Goal: Information Seeking & Learning: Learn about a topic

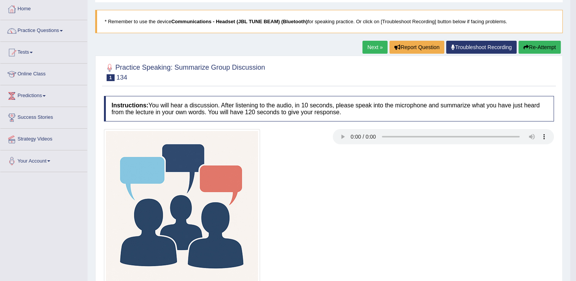
scroll to position [37, 0]
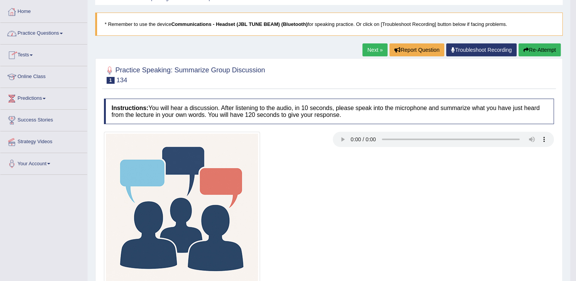
click at [64, 34] on link "Practice Questions" at bounding box center [43, 32] width 87 height 19
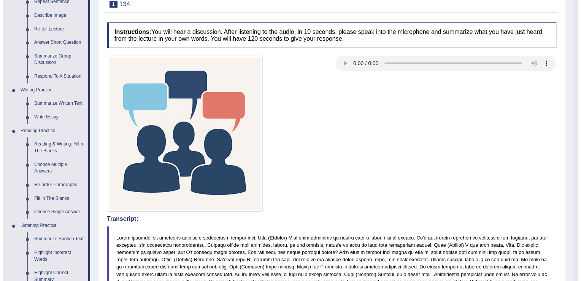
scroll to position [151, 0]
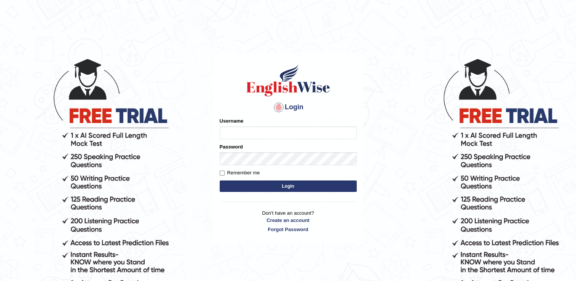
type input "RomulojrNepangue"
click at [247, 189] on button "Login" at bounding box center [288, 185] width 137 height 11
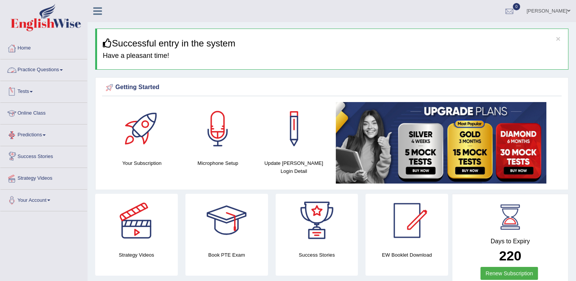
click at [65, 69] on link "Practice Questions" at bounding box center [43, 68] width 87 height 19
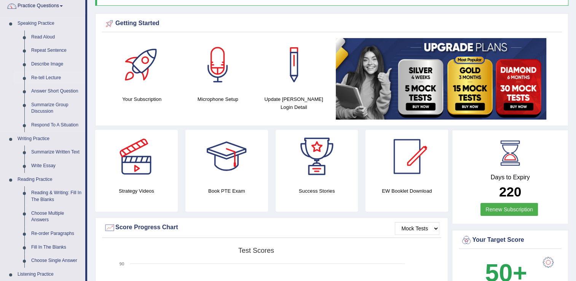
scroll to position [76, 0]
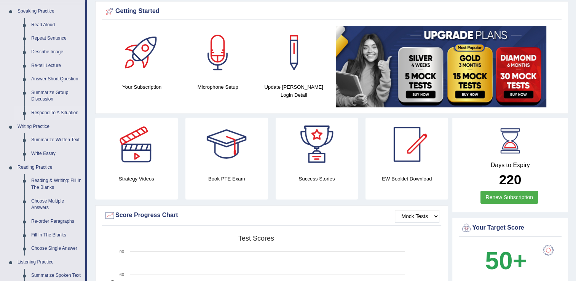
click at [43, 112] on link "Respond To A Situation" at bounding box center [56, 113] width 57 height 14
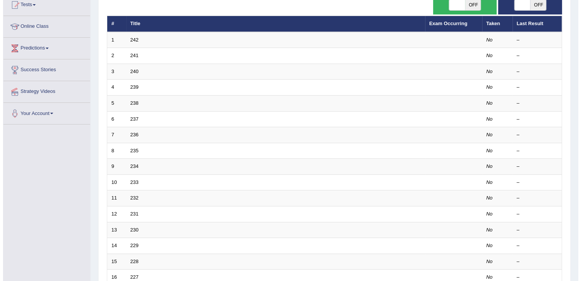
scroll to position [76, 0]
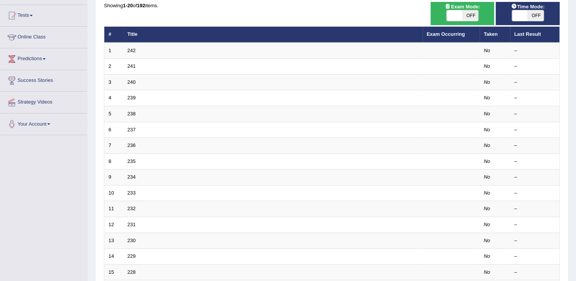
click at [457, 18] on span at bounding box center [454, 15] width 16 height 11
click at [470, 18] on span "OFF" at bounding box center [470, 15] width 16 height 11
checkbox input "true"
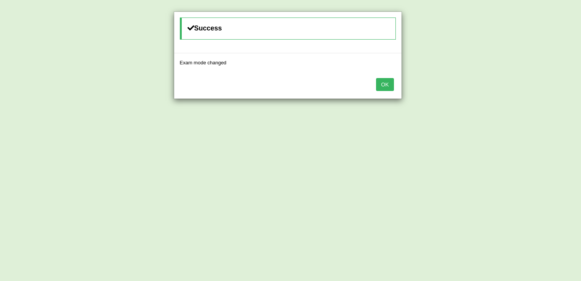
click at [393, 84] on button "OK" at bounding box center [385, 84] width 18 height 13
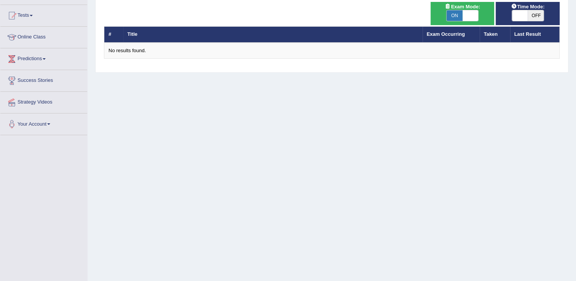
click at [540, 15] on span "OFF" at bounding box center [535, 15] width 16 height 11
checkbox input "true"
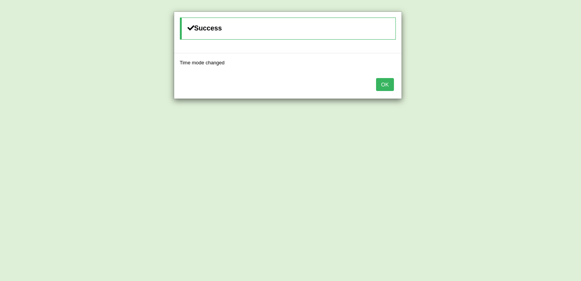
click at [386, 82] on button "OK" at bounding box center [385, 84] width 18 height 13
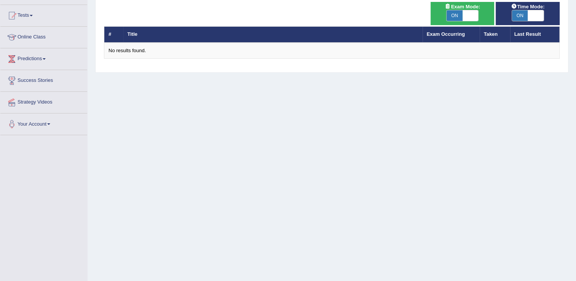
click at [453, 15] on span "ON" at bounding box center [454, 15] width 16 height 11
checkbox input "false"
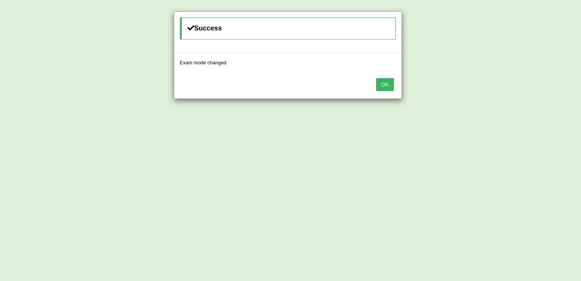
click at [386, 83] on button "OK" at bounding box center [385, 84] width 18 height 13
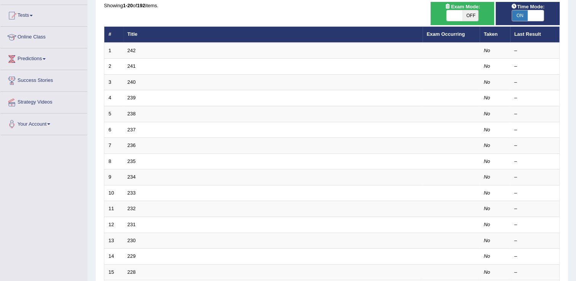
click at [524, 15] on span "ON" at bounding box center [520, 15] width 16 height 11
checkbox input "false"
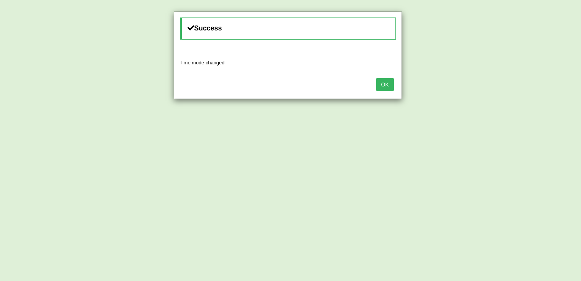
click at [391, 81] on button "OK" at bounding box center [385, 84] width 18 height 13
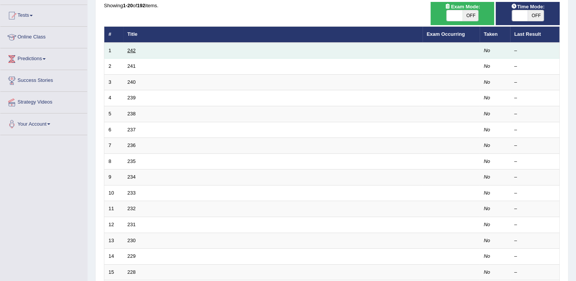
click at [134, 49] on link "242" at bounding box center [131, 51] width 8 height 6
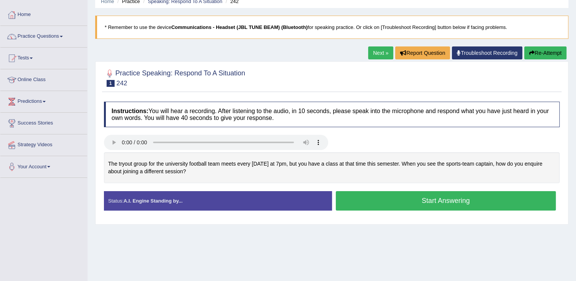
scroll to position [38, 0]
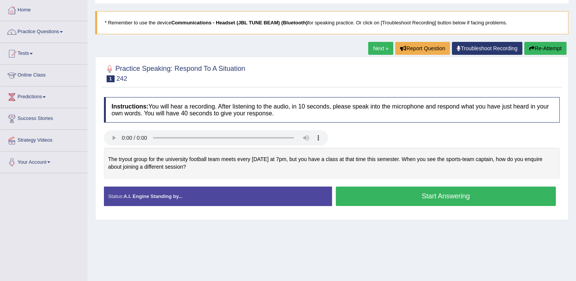
click at [404, 196] on button "Start Answering" at bounding box center [446, 195] width 220 height 19
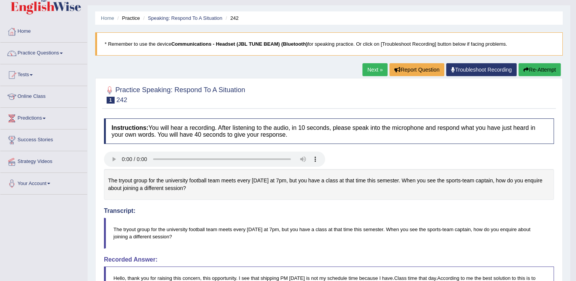
scroll to position [0, 0]
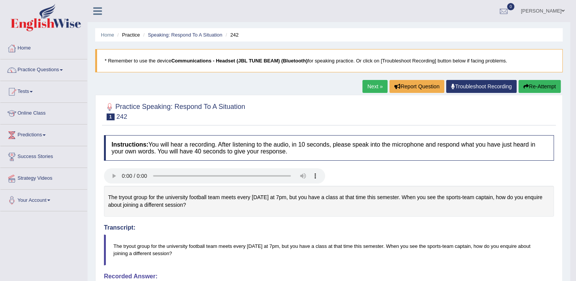
click at [370, 87] on link "Next »" at bounding box center [374, 86] width 25 height 13
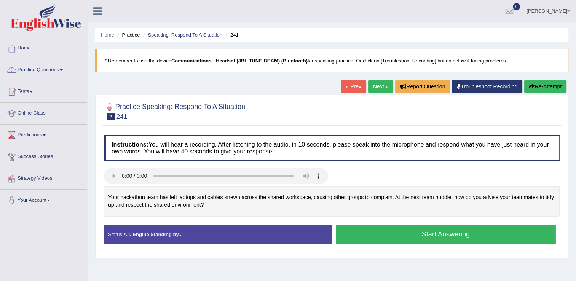
click at [387, 238] on button "Start Answering" at bounding box center [446, 233] width 220 height 19
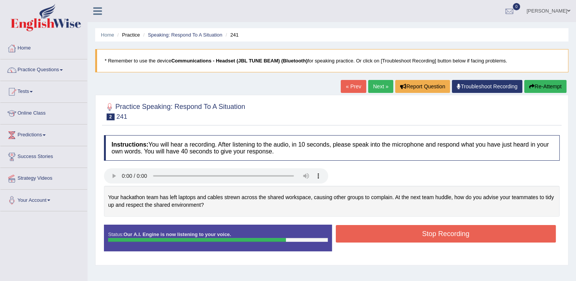
click at [421, 234] on button "Stop Recording" at bounding box center [446, 234] width 220 height 18
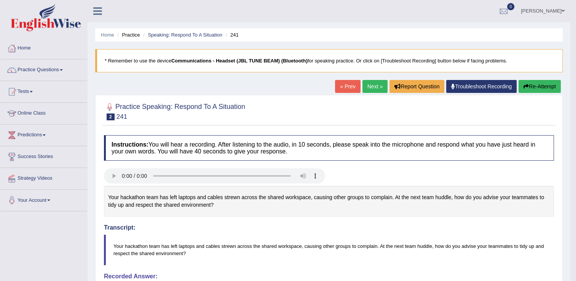
click at [373, 88] on link "Next »" at bounding box center [374, 86] width 25 height 13
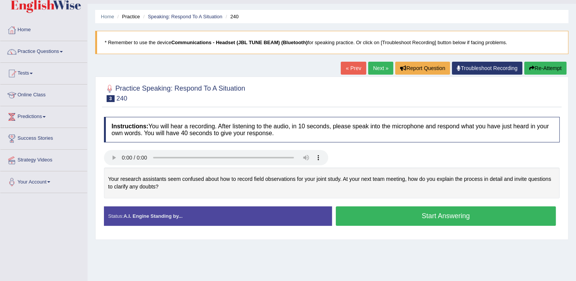
scroll to position [38, 0]
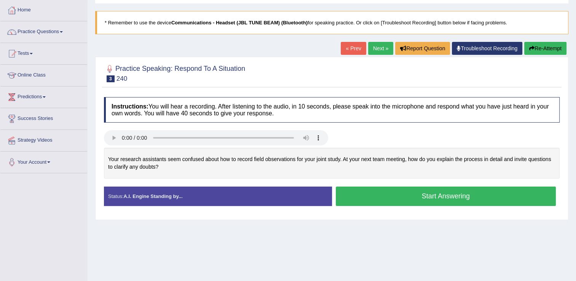
click at [401, 193] on button "Start Answering" at bounding box center [446, 195] width 220 height 19
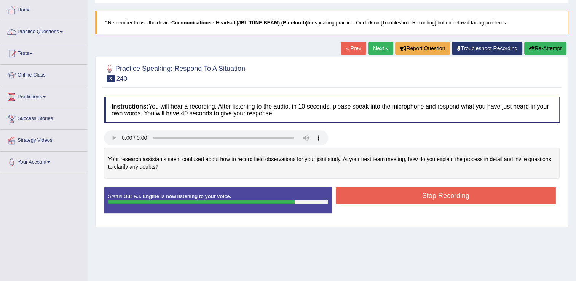
click at [407, 198] on button "Stop Recording" at bounding box center [446, 196] width 220 height 18
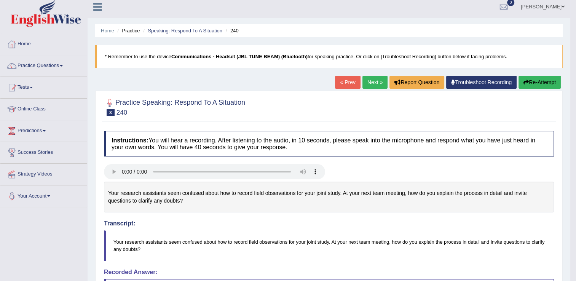
scroll to position [0, 0]
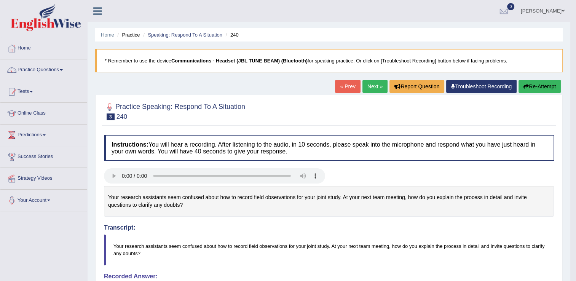
click at [373, 89] on link "Next »" at bounding box center [374, 86] width 25 height 13
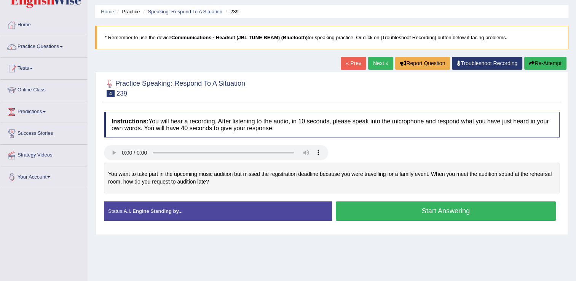
scroll to position [38, 0]
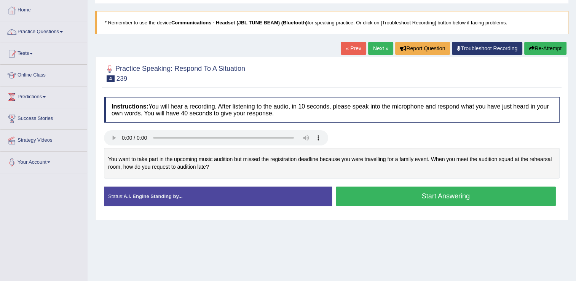
click at [379, 198] on button "Start Answering" at bounding box center [446, 195] width 220 height 19
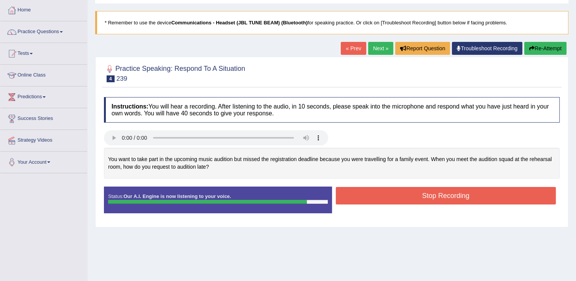
click at [412, 194] on button "Stop Recording" at bounding box center [446, 196] width 220 height 18
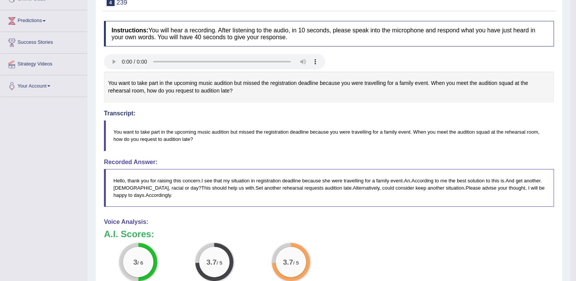
scroll to position [0, 0]
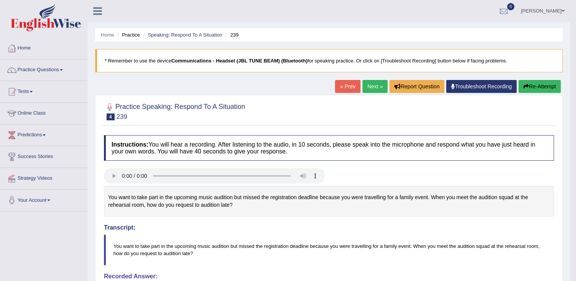
click at [62, 71] on link "Practice Questions" at bounding box center [43, 68] width 87 height 19
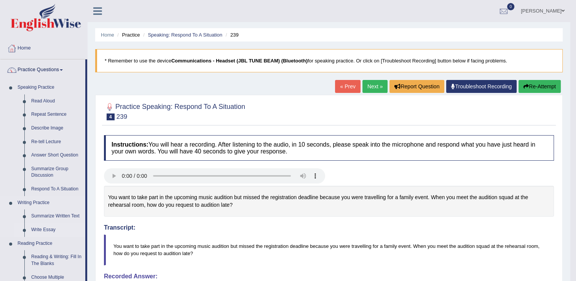
click at [52, 231] on link "Write Essay" at bounding box center [56, 230] width 57 height 14
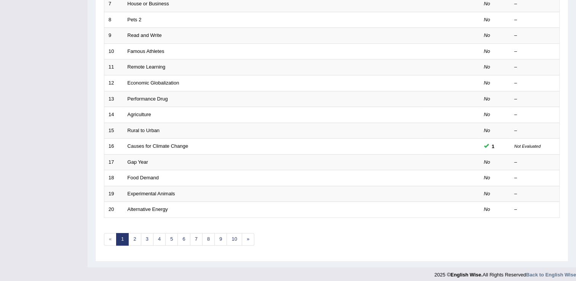
scroll to position [221, 0]
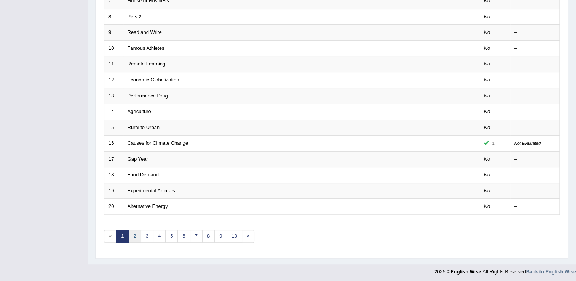
click at [137, 237] on link "2" at bounding box center [134, 236] width 13 height 13
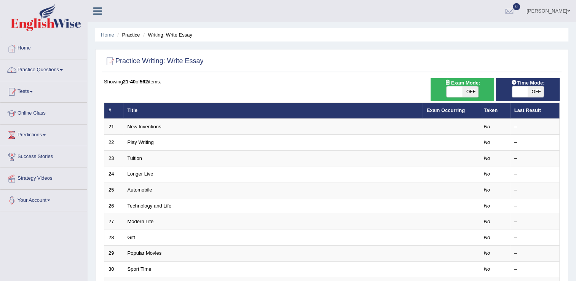
click at [468, 91] on span "OFF" at bounding box center [470, 91] width 16 height 11
checkbox input "true"
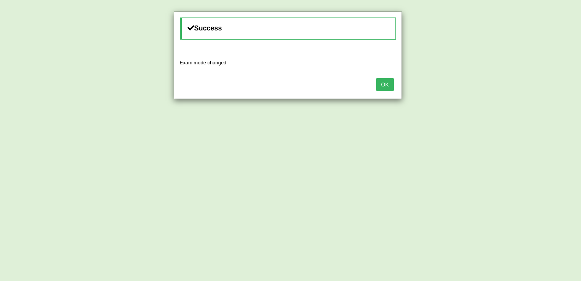
click at [384, 86] on button "OK" at bounding box center [385, 84] width 18 height 13
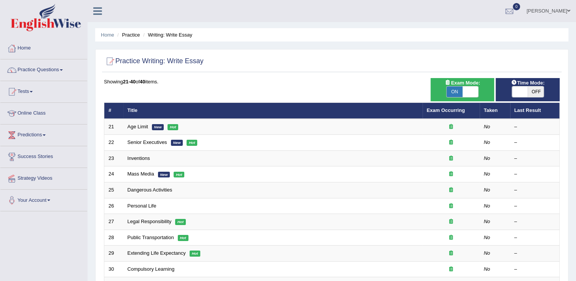
click at [536, 92] on span "OFF" at bounding box center [535, 91] width 16 height 11
checkbox input "true"
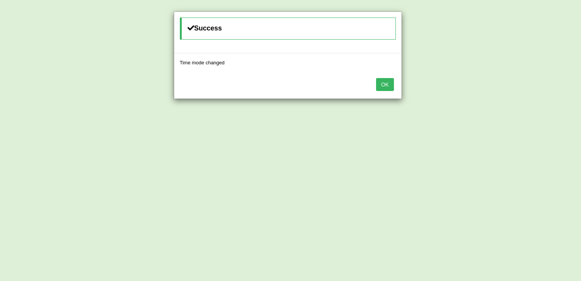
click at [382, 83] on button "OK" at bounding box center [385, 84] width 18 height 13
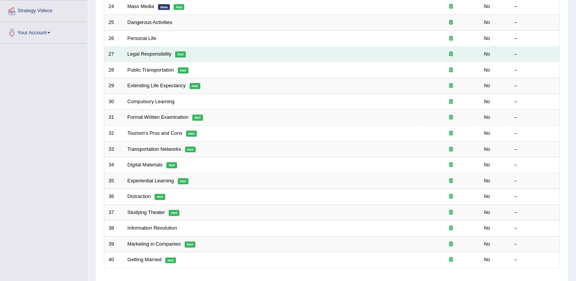
scroll to position [221, 0]
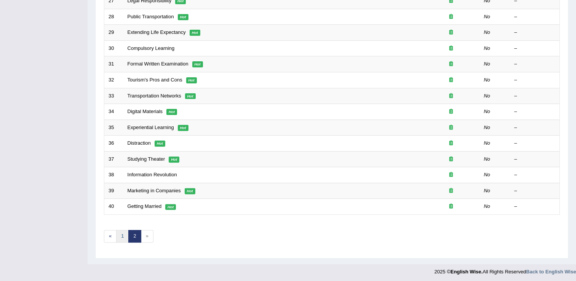
click at [119, 237] on link "1" at bounding box center [122, 236] width 13 height 13
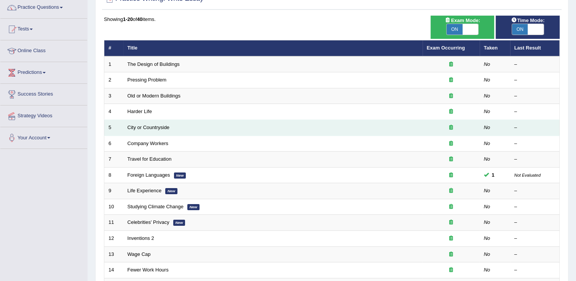
scroll to position [76, 0]
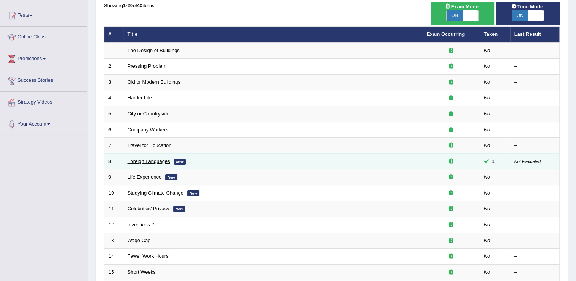
click at [164, 160] on link "Foreign Languages" at bounding box center [148, 161] width 43 height 6
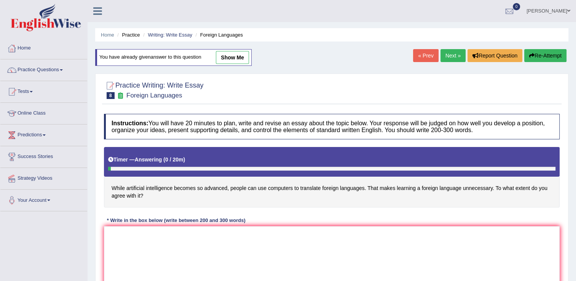
click at [227, 58] on link "show me" at bounding box center [232, 57] width 33 height 13
type textarea "The increasing influence of artificial intelligence on our lives has ignited nu…"
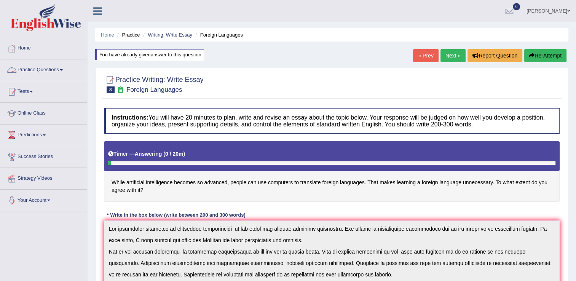
click at [62, 71] on link "Practice Questions" at bounding box center [43, 68] width 87 height 19
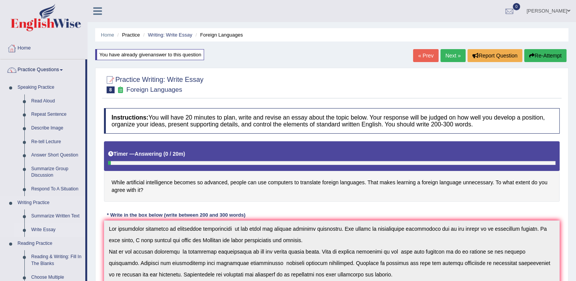
click at [53, 233] on link "Write Essay" at bounding box center [56, 230] width 57 height 14
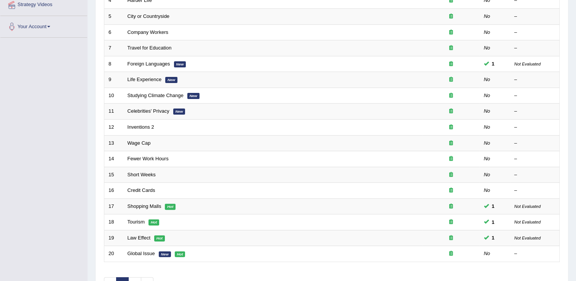
scroll to position [190, 0]
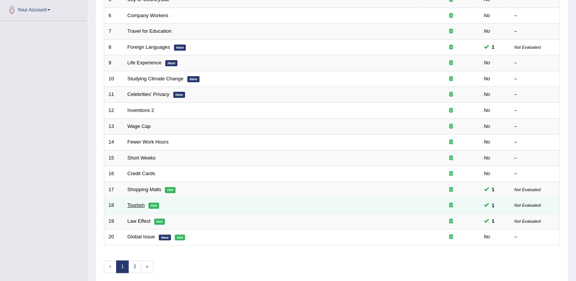
click at [134, 205] on link "Tourism" at bounding box center [136, 205] width 18 height 6
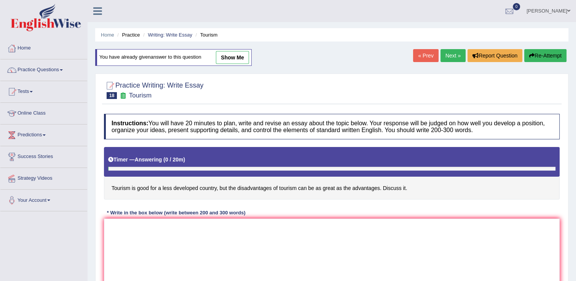
click at [226, 56] on link "show me" at bounding box center [232, 57] width 33 height 13
type textarea "The increasing influence of tourism in our lives has ignited numerous discussio…"
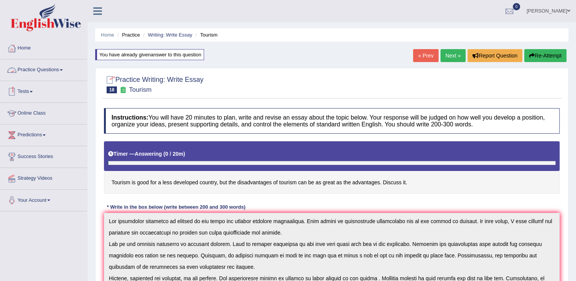
click at [65, 70] on link "Practice Questions" at bounding box center [43, 68] width 87 height 19
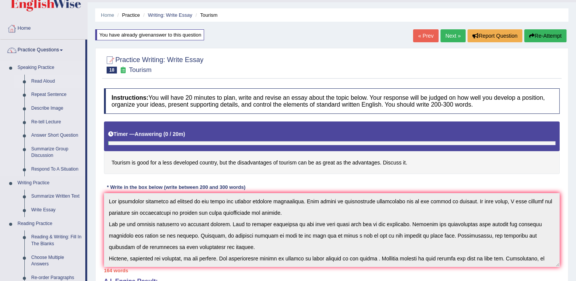
scroll to position [38, 0]
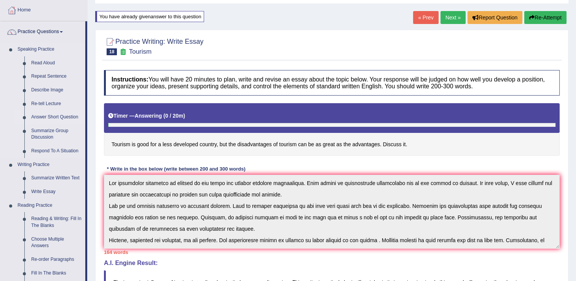
click at [59, 118] on link "Answer Short Question" at bounding box center [56, 117] width 57 height 14
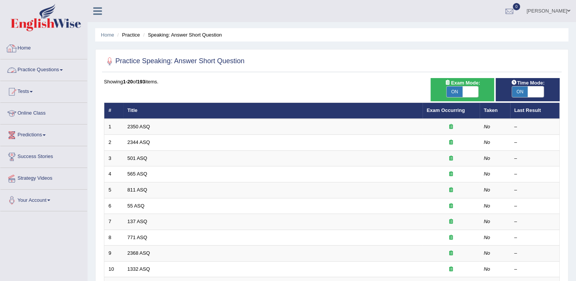
click at [62, 72] on link "Practice Questions" at bounding box center [43, 68] width 87 height 19
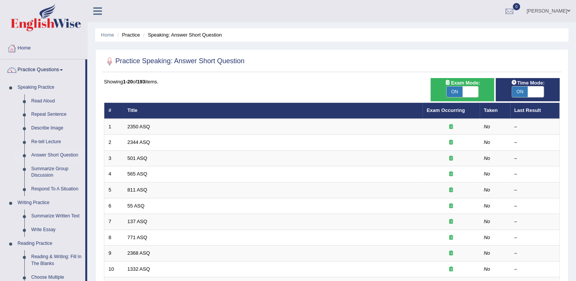
click at [63, 70] on span at bounding box center [61, 70] width 3 height 2
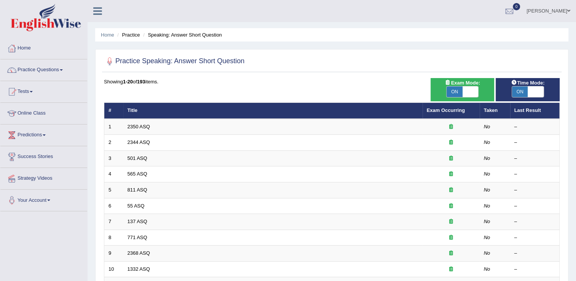
click at [55, 69] on link "Practice Questions" at bounding box center [43, 68] width 87 height 19
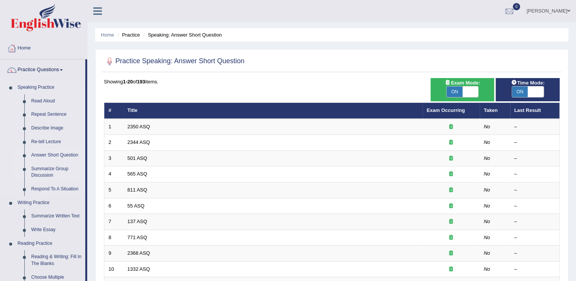
click at [54, 168] on link "Summarize Group Discussion" at bounding box center [56, 172] width 57 height 20
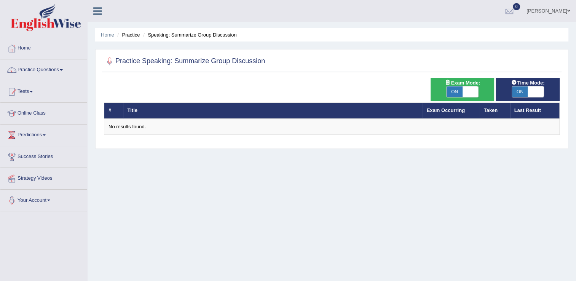
click at [469, 92] on span at bounding box center [470, 91] width 16 height 11
checkbox input "false"
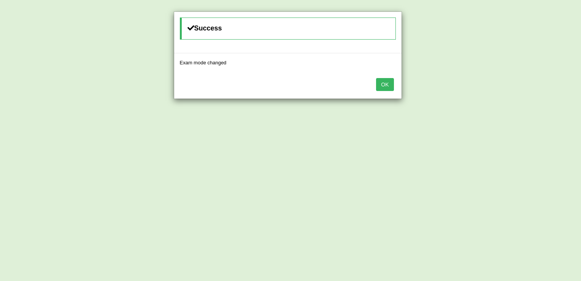
click at [380, 85] on button "OK" at bounding box center [385, 84] width 18 height 13
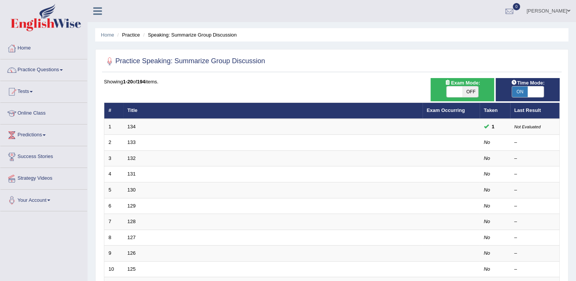
click at [515, 91] on span "ON" at bounding box center [520, 91] width 16 height 11
checkbox input "false"
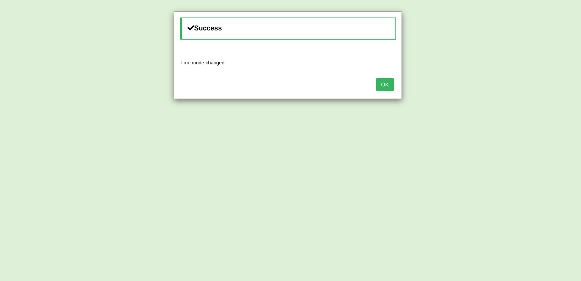
click at [384, 81] on button "OK" at bounding box center [385, 84] width 18 height 13
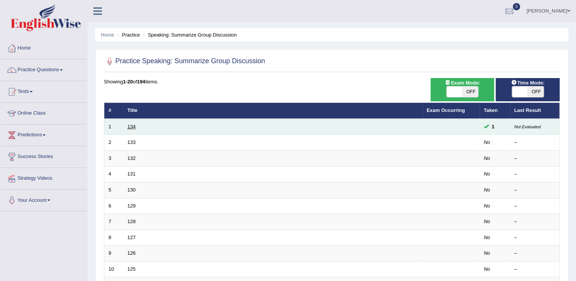
click at [132, 126] on link "134" at bounding box center [131, 127] width 8 height 6
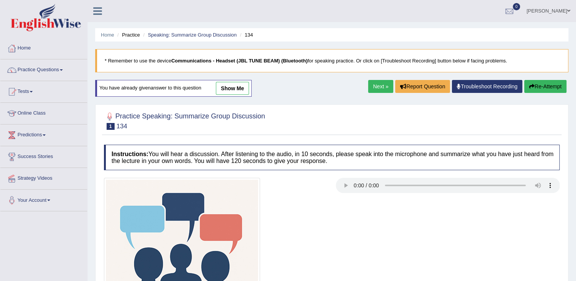
click at [240, 89] on link "show me" at bounding box center [232, 88] width 33 height 13
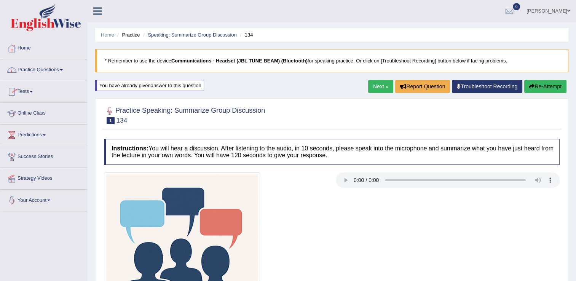
click at [63, 70] on span at bounding box center [61, 70] width 3 height 2
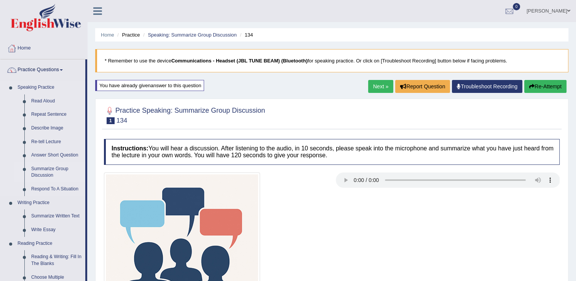
click at [53, 171] on link "Summarize Group Discussion" at bounding box center [56, 172] width 57 height 20
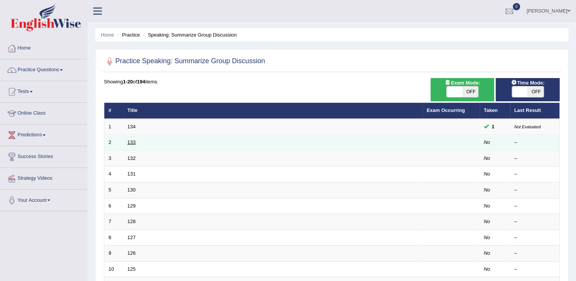
click at [131, 139] on link "133" at bounding box center [131, 142] width 8 height 6
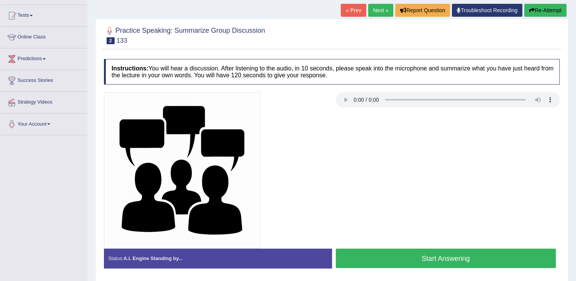
scroll to position [114, 0]
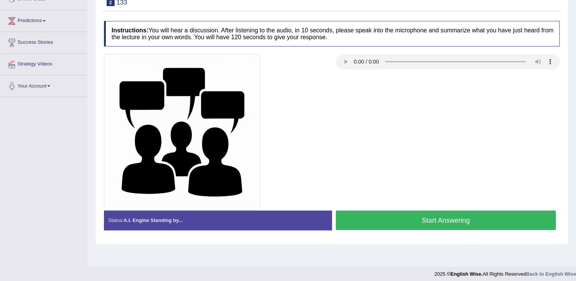
click at [379, 221] on button "Start Answering" at bounding box center [446, 219] width 220 height 19
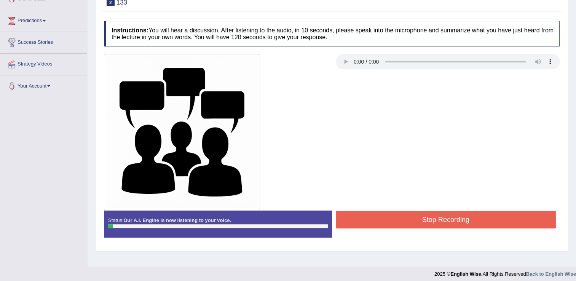
click at [379, 220] on button "Stop Recording" at bounding box center [446, 220] width 220 height 18
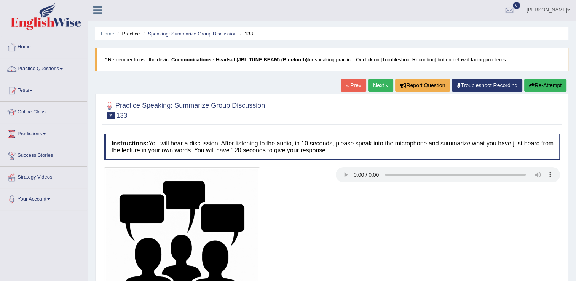
scroll to position [0, 0]
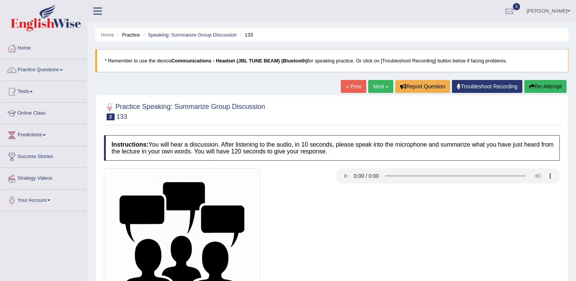
click at [544, 84] on button "Re-Attempt" at bounding box center [545, 86] width 42 height 13
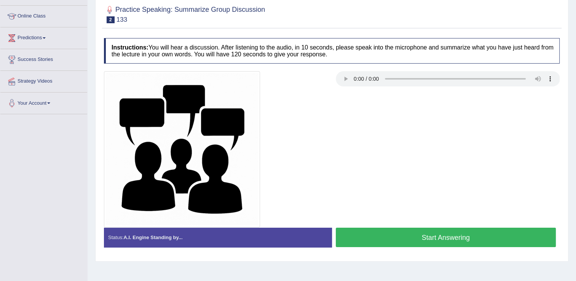
scroll to position [114, 0]
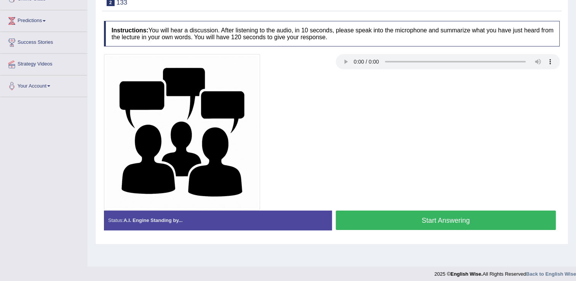
click at [422, 221] on button "Start Answering" at bounding box center [446, 219] width 220 height 19
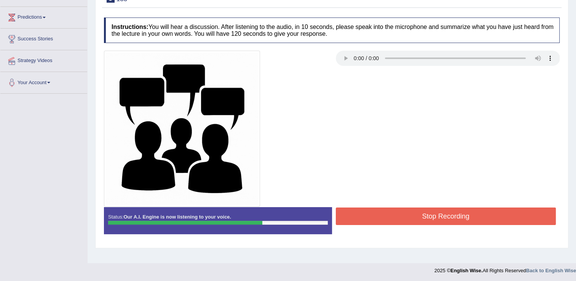
scroll to position [119, 0]
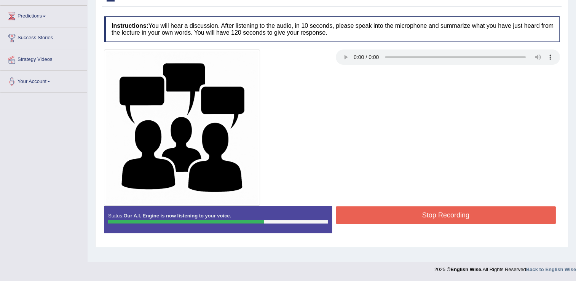
click at [415, 215] on button "Stop Recording" at bounding box center [446, 215] width 220 height 18
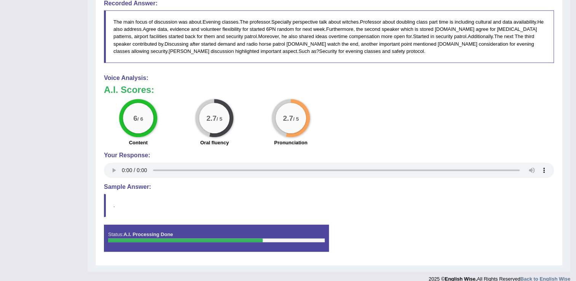
scroll to position [479, 0]
